Goal: Check status: Check status

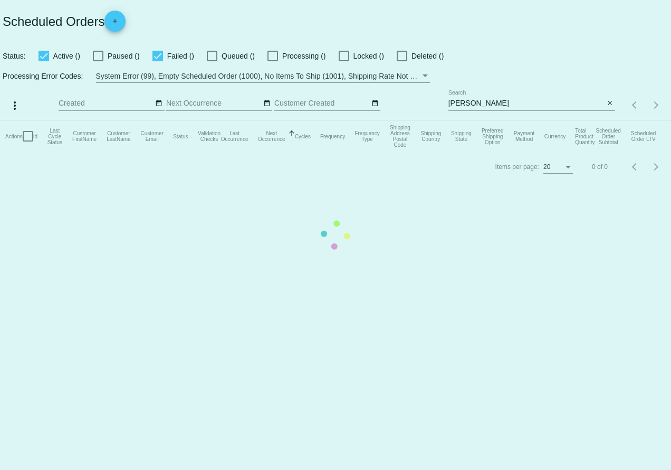
click at [509, 120] on mat-table "Actions Id Last Cycle Status Customer FirstName Customer LastName Customer Emai…" at bounding box center [335, 136] width 671 height 32
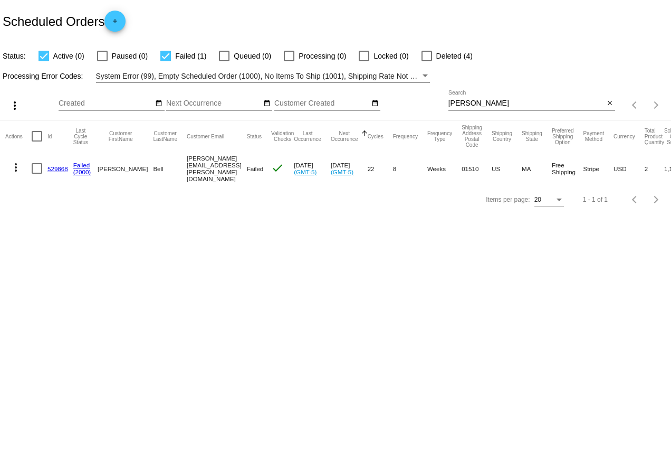
click at [488, 102] on input "[PERSON_NAME]" at bounding box center [527, 103] width 156 height 8
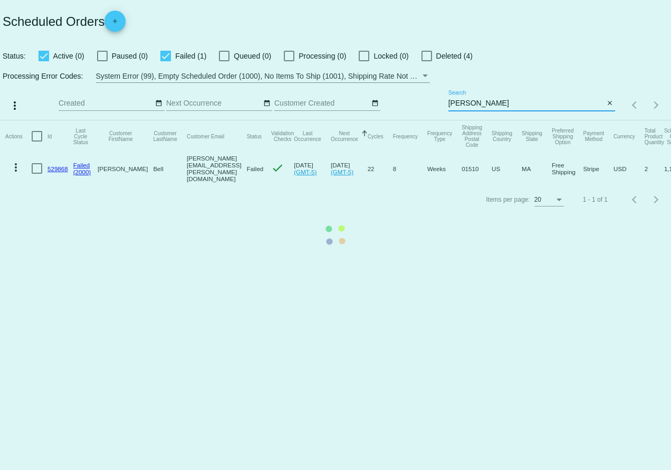
type input "[PERSON_NAME]"
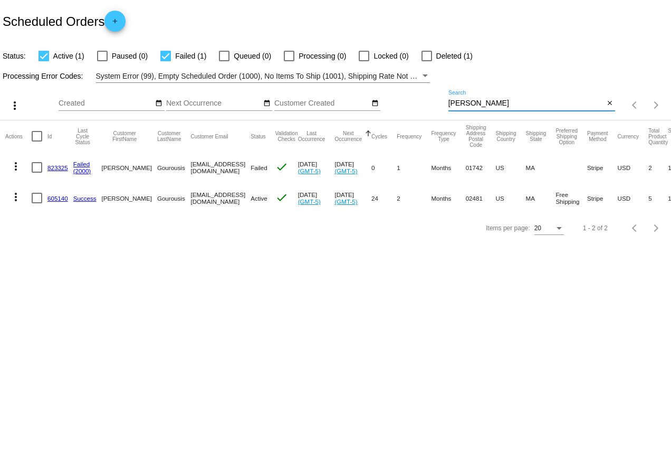
click at [58, 196] on link "605140" at bounding box center [57, 198] width 21 height 7
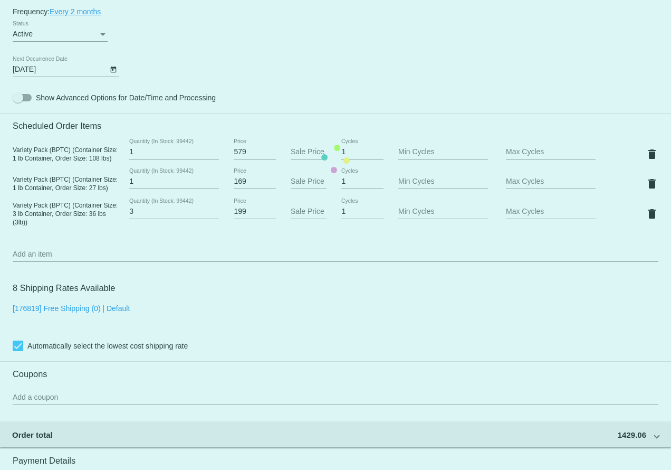
scroll to position [655, 0]
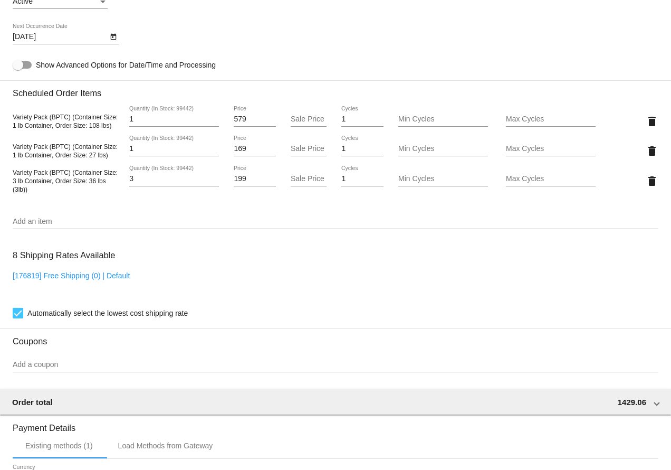
click at [212, 239] on div "Add an item" at bounding box center [336, 223] width 646 height 30
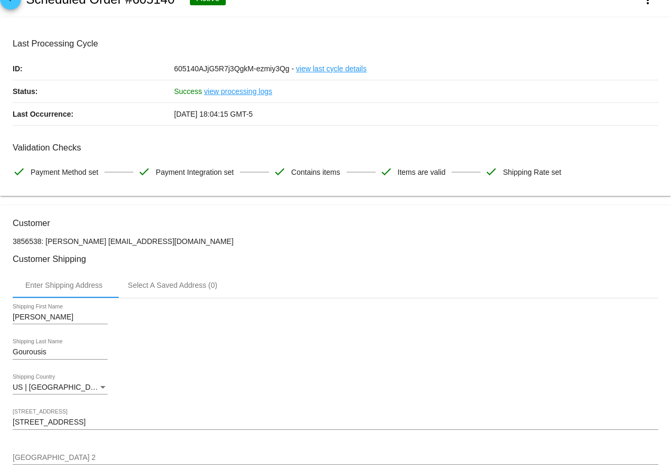
scroll to position [0, 0]
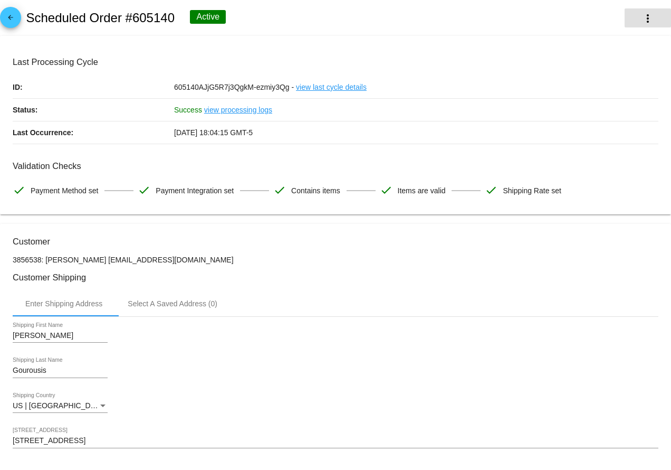
click at [641, 18] on button "more_vert" at bounding box center [648, 17] width 46 height 19
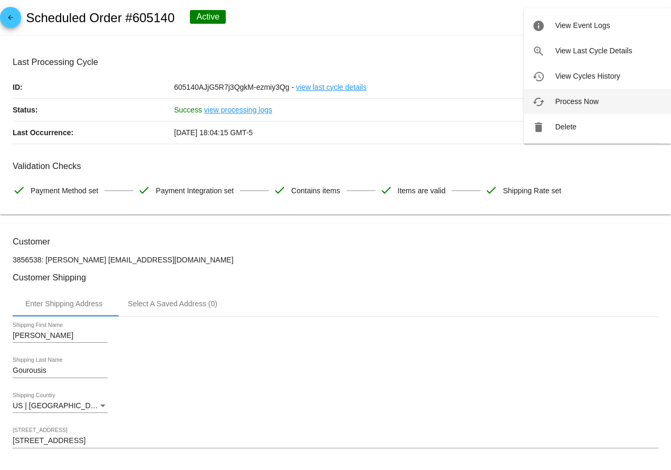
click at [608, 104] on button "cached Process Now" at bounding box center [598, 101] width 148 height 25
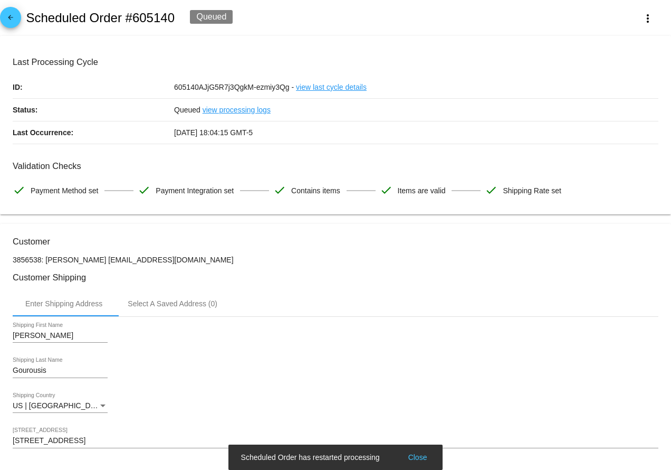
click at [372, 27] on div "arrow_back Scheduled Order #605140 Queued more_vert" at bounding box center [335, 18] width 671 height 36
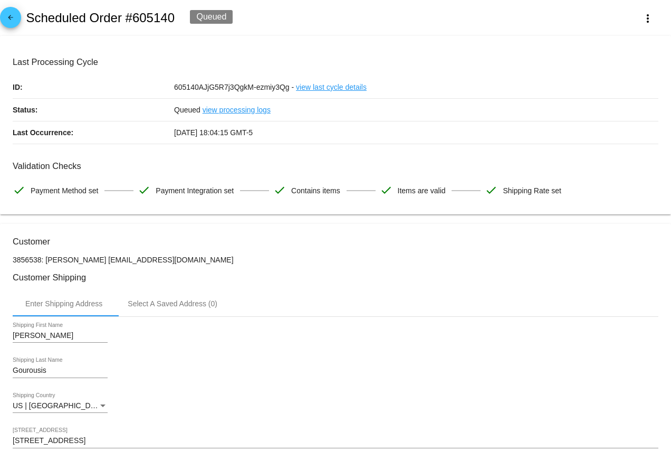
click at [396, 134] on div "[DATE] 18:04:15 GMT-5" at bounding box center [416, 132] width 484 height 22
click at [435, 32] on div "arrow_back Scheduled Order #605140 Queued more_vert" at bounding box center [335, 18] width 671 height 36
